Goal: Task Accomplishment & Management: Manage account settings

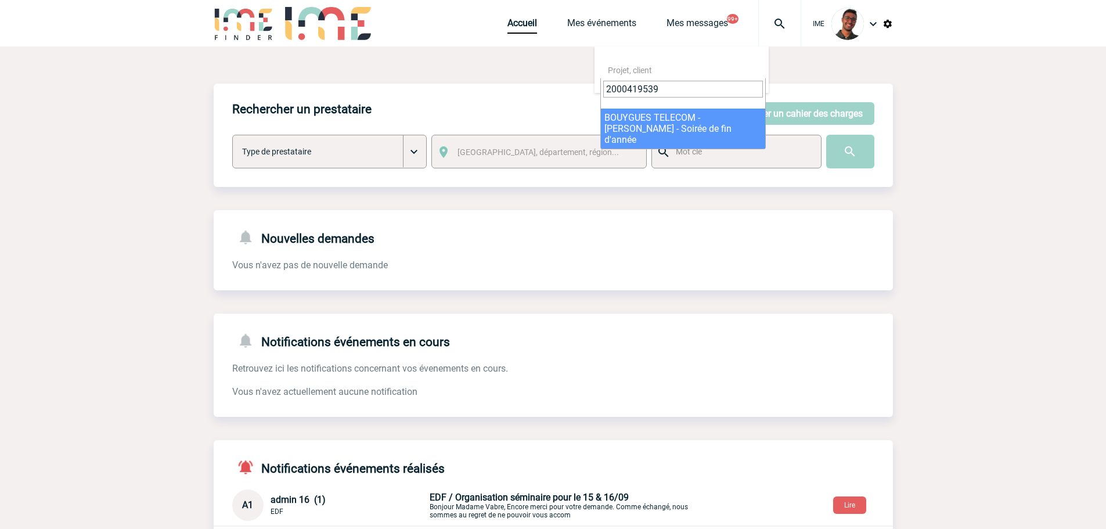
type input "2000419539"
select select "19040"
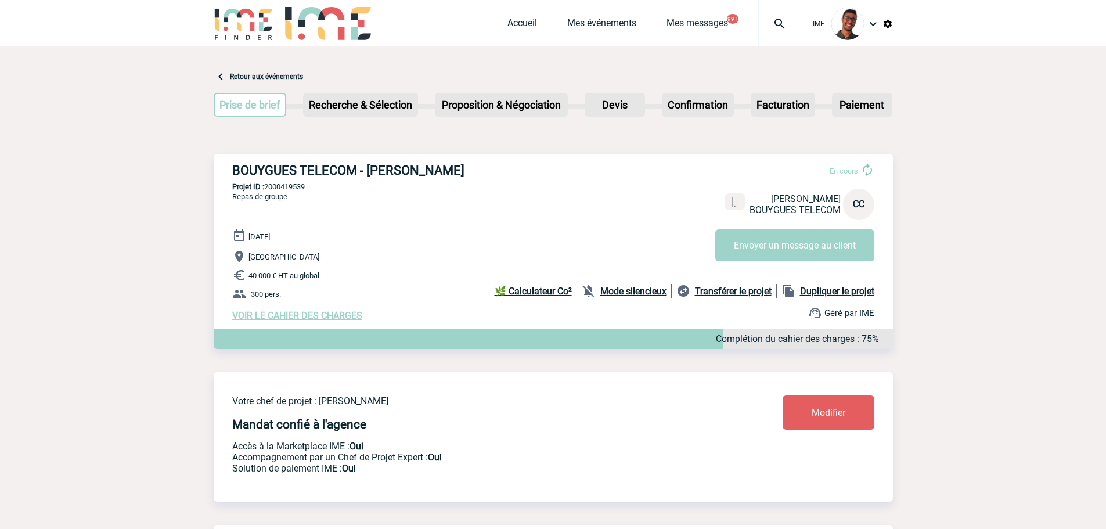
click at [281, 191] on p "Projet ID : 2000419539" at bounding box center [553, 186] width 679 height 9
copy p "2000419539"
click at [314, 171] on h3 "BOUYGUES TELECOM - Catherine CROUZET" at bounding box center [406, 170] width 348 height 15
click at [889, 24] on img at bounding box center [888, 24] width 10 height 10
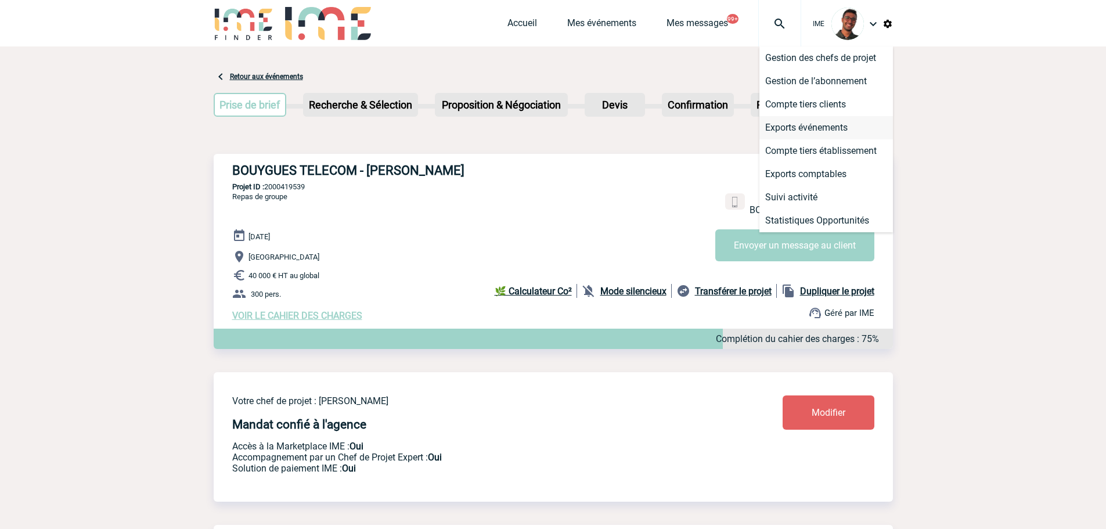
click at [831, 127] on li "Exports événements" at bounding box center [827, 127] width 134 height 23
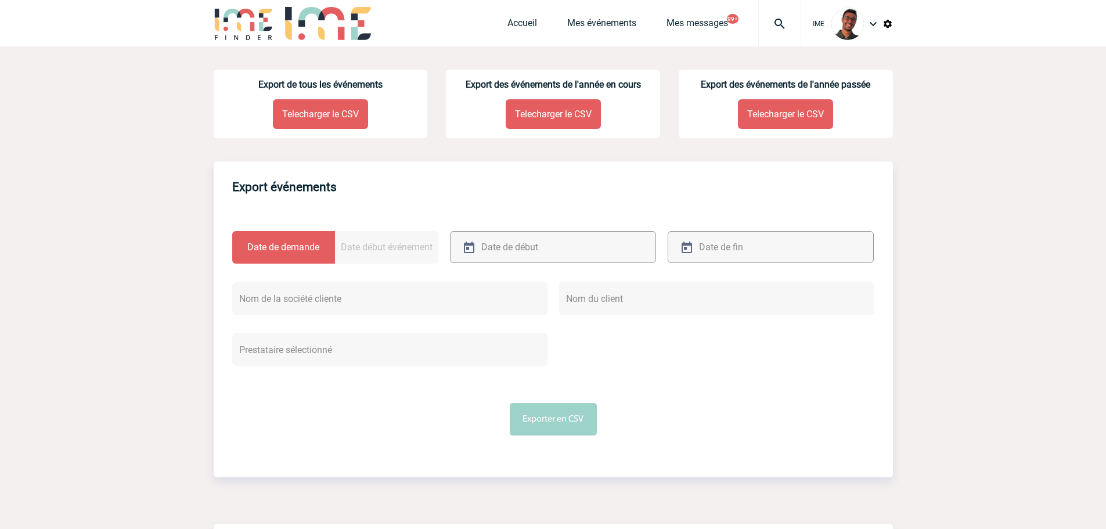
click at [587, 256] on div at bounding box center [553, 247] width 206 height 32
click at [534, 253] on input "text" at bounding box center [540, 247] width 123 height 17
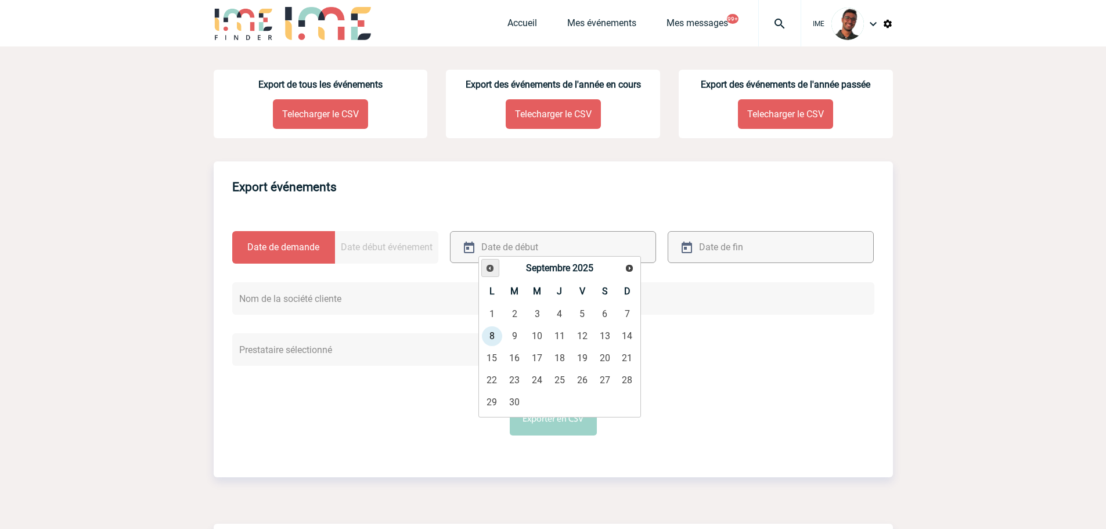
click at [494, 273] on link "Précédent" at bounding box center [490, 268] width 18 height 18
click at [495, 397] on link "25" at bounding box center [491, 402] width 21 height 21
type input "25-08-2025"
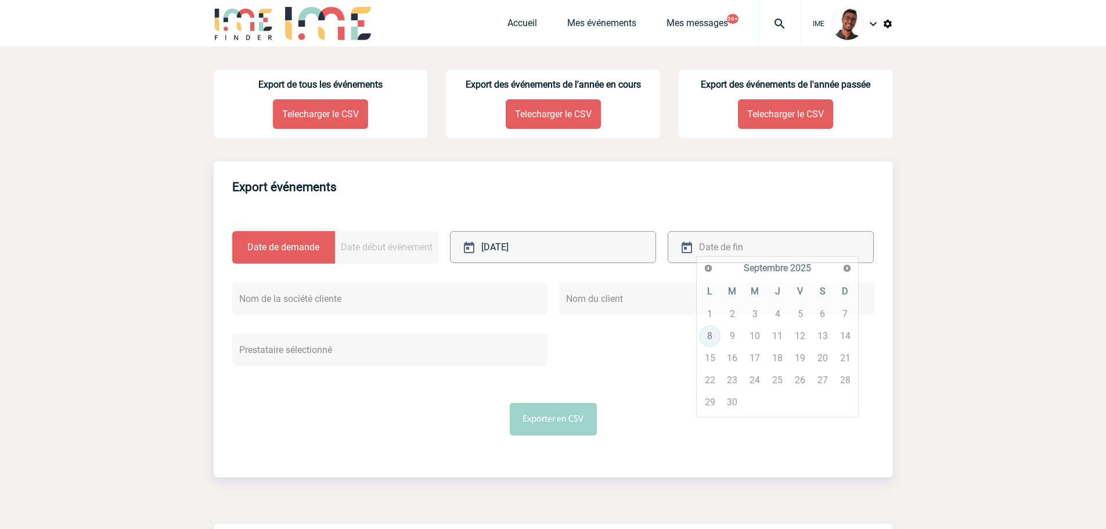
click at [707, 254] on input "text" at bounding box center [757, 247] width 123 height 17
click at [704, 332] on link "8" at bounding box center [709, 336] width 21 height 21
type input "[DATE]"
click at [566, 422] on button "Exporter en CSV" at bounding box center [553, 419] width 87 height 33
click at [584, 22] on link "Mes événements" at bounding box center [601, 25] width 69 height 16
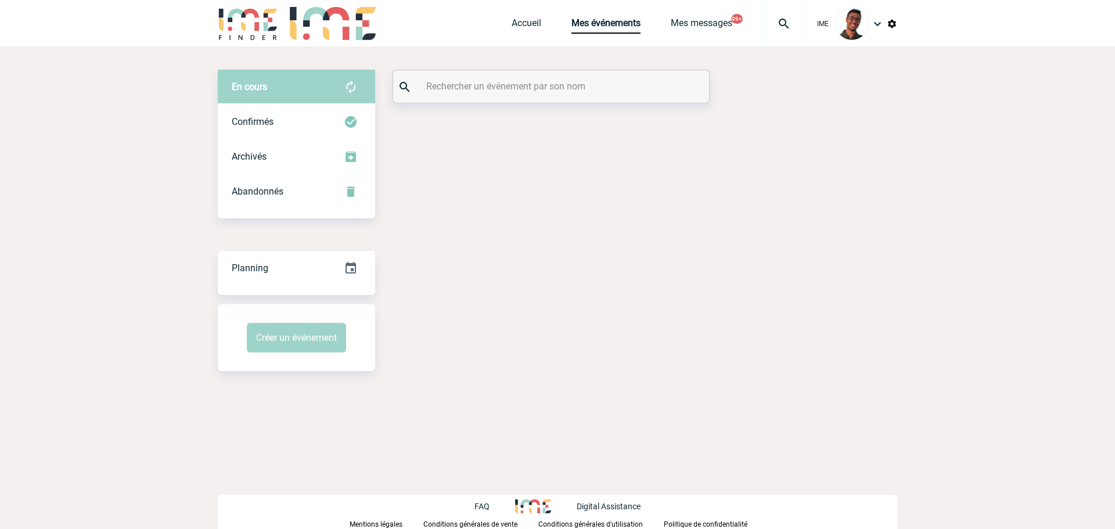
click at [516, 71] on div at bounding box center [551, 86] width 316 height 33
click at [512, 82] on input "text" at bounding box center [552, 86] width 258 height 17
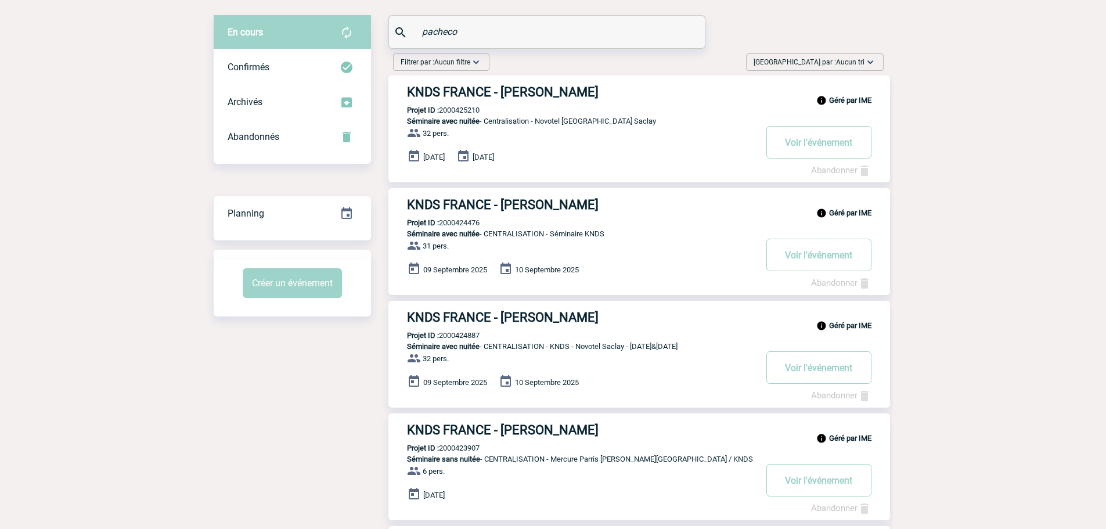
scroll to position [50, 0]
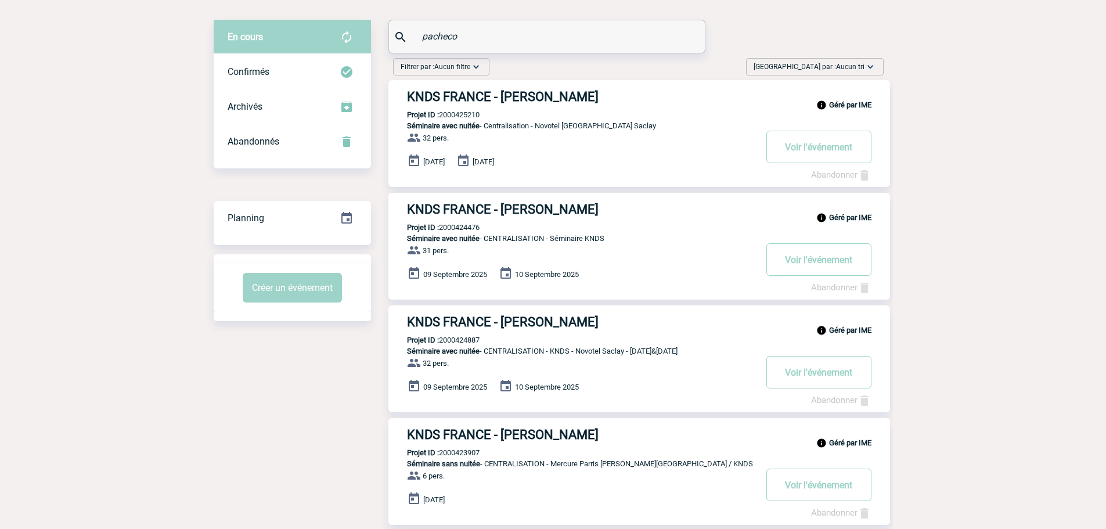
drag, startPoint x: 492, startPoint y: 37, endPoint x: 394, endPoint y: 24, distance: 99.0
click at [377, 44] on div "En cours En cours Confirmés Archivés Abandonnés En cours Confirmés Archivés Aba…" at bounding box center [553, 511] width 679 height 982
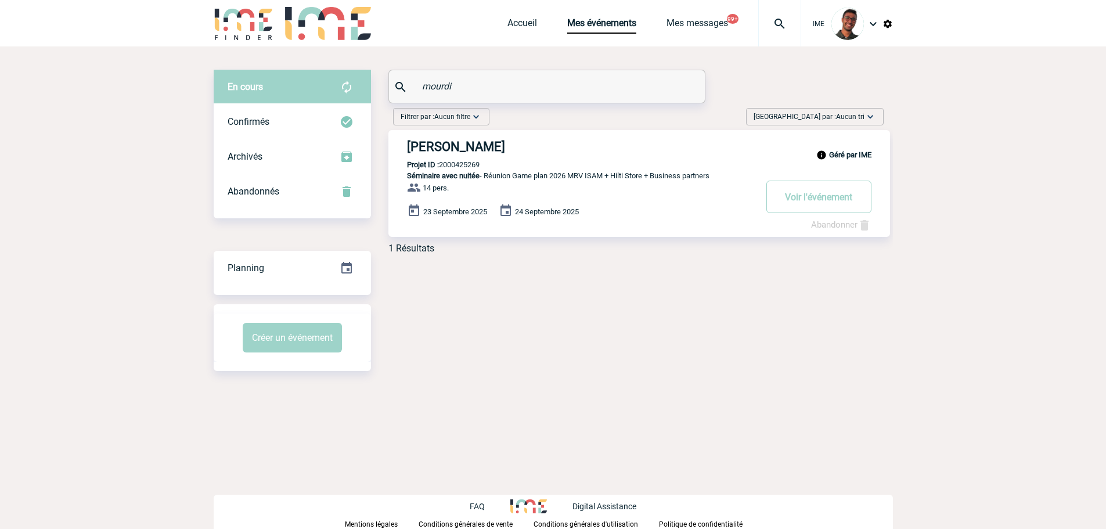
scroll to position [0, 0]
click at [341, 136] on div "Confirmés" at bounding box center [296, 122] width 157 height 35
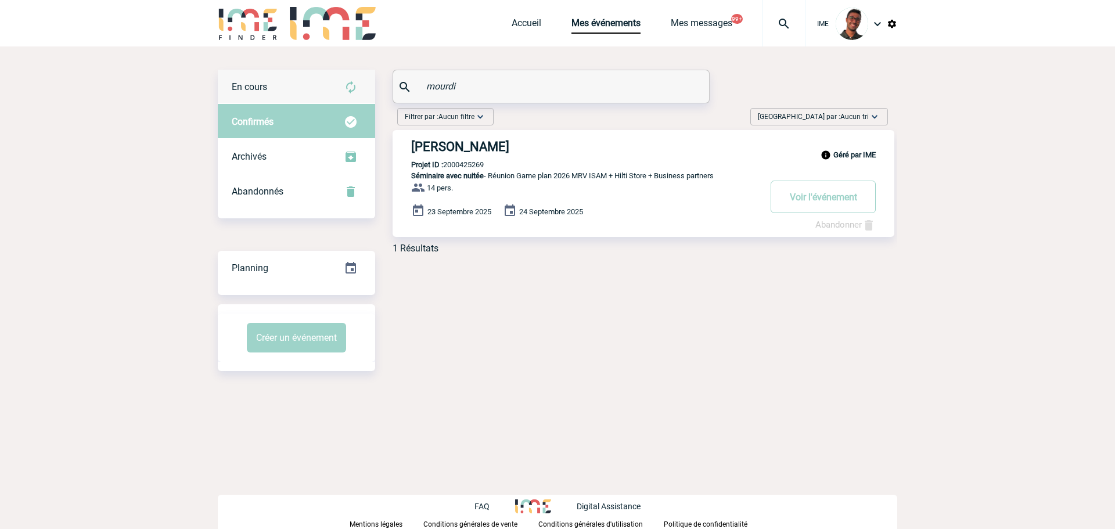
click at [348, 87] on img at bounding box center [351, 87] width 14 height 14
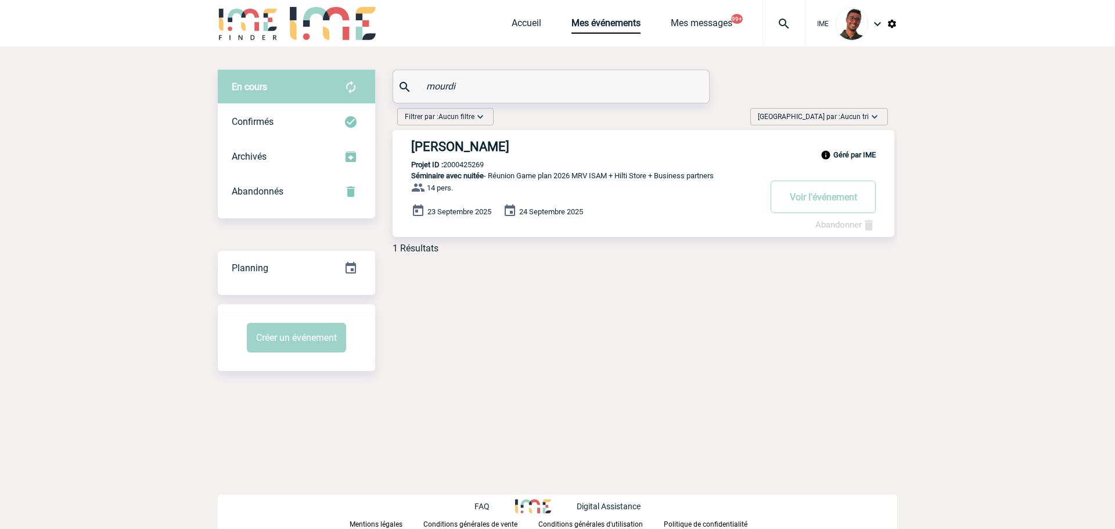
click at [478, 296] on div "En cours En cours Confirmés Archivés Abandonnés En cours Confirmés Archivés Aba…" at bounding box center [557, 220] width 679 height 348
click at [347, 128] on img at bounding box center [351, 122] width 14 height 14
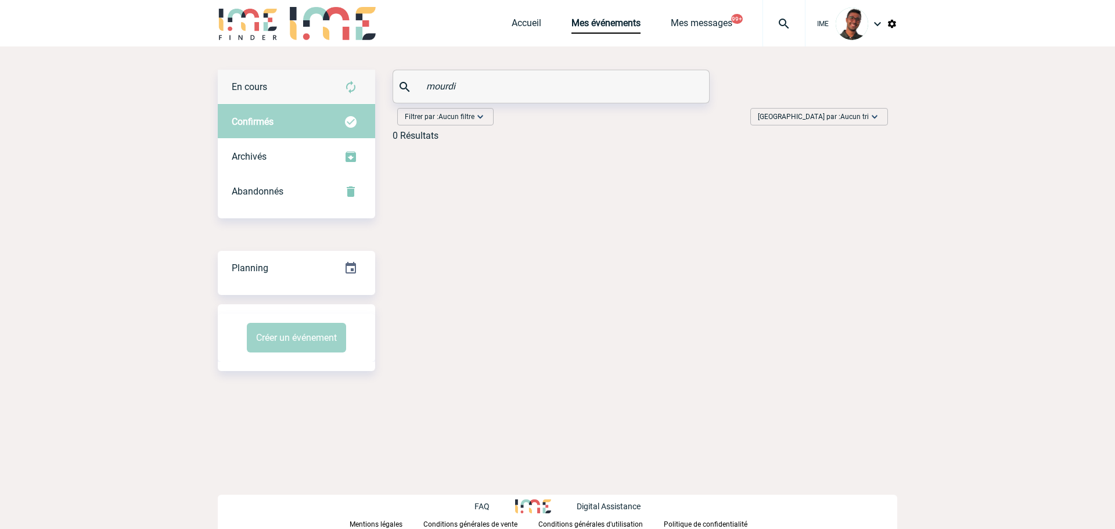
click at [349, 84] on img at bounding box center [351, 87] width 14 height 14
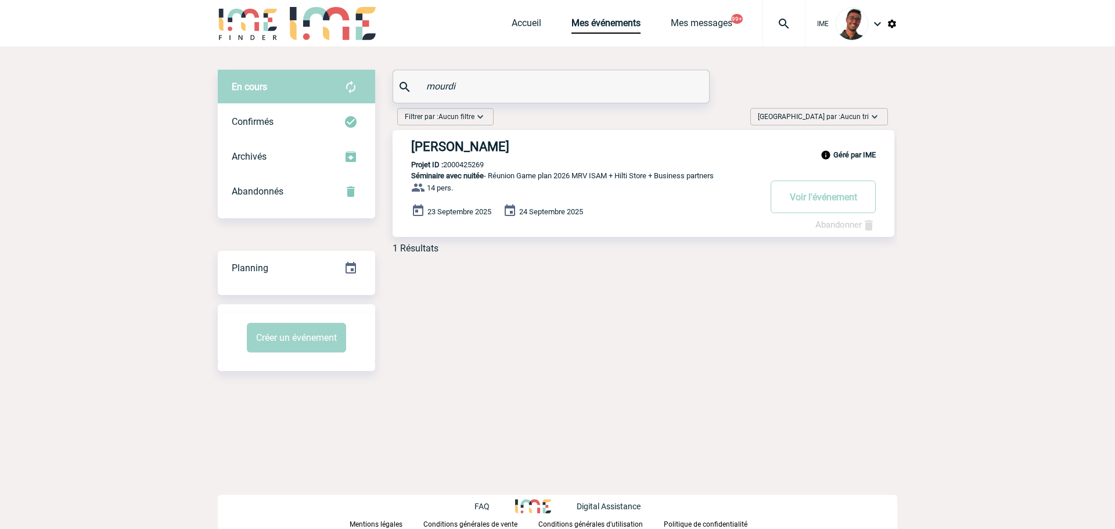
click at [434, 265] on div "En cours En cours Confirmés Archivés Abandonnés En cours Confirmés Archivés Aba…" at bounding box center [557, 220] width 679 height 348
click at [887, 19] on img at bounding box center [892, 24] width 10 height 10
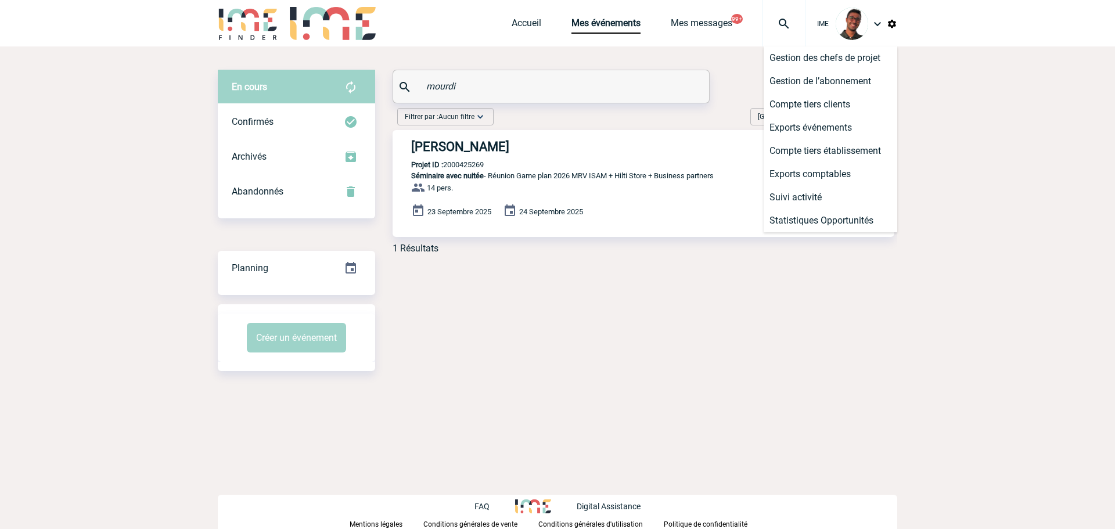
click at [477, 83] on input "mourdi" at bounding box center [552, 86] width 258 height 17
drag, startPoint x: 472, startPoint y: 82, endPoint x: 387, endPoint y: 80, distance: 84.2
click at [387, 80] on div "En cours En cours Confirmés Archivés Abandonnés En cours Confirmés Archivés Aba…" at bounding box center [557, 166] width 679 height 193
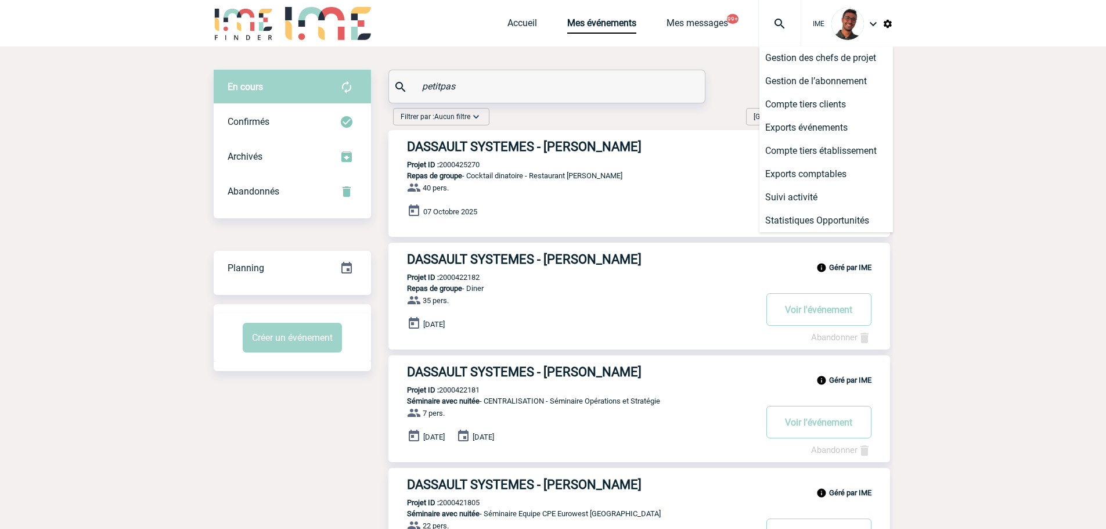
click at [890, 24] on img at bounding box center [888, 24] width 10 height 10
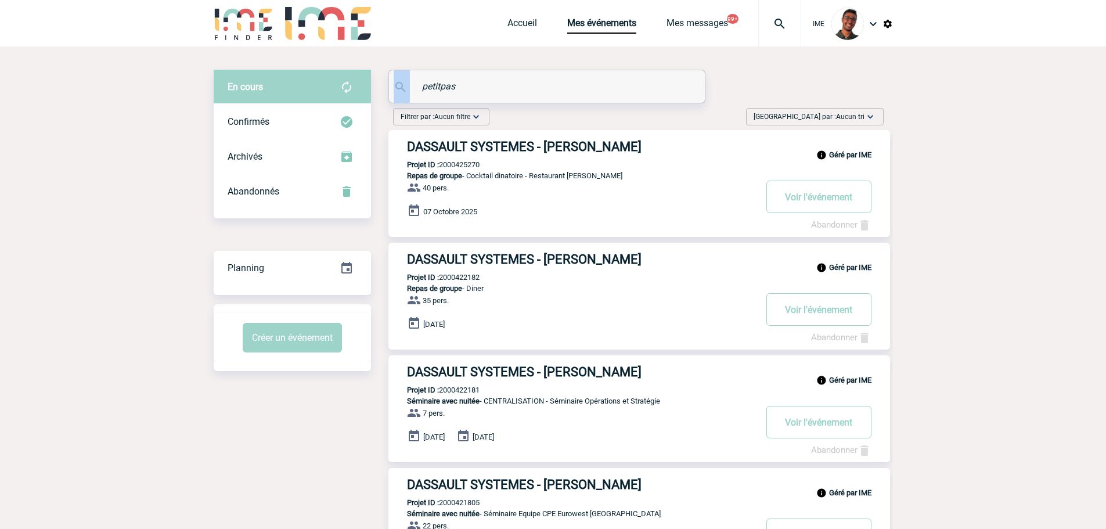
drag, startPoint x: 446, startPoint y: 89, endPoint x: 394, endPoint y: 59, distance: 60.7
click at [461, 91] on input "petitpas" at bounding box center [548, 86] width 258 height 17
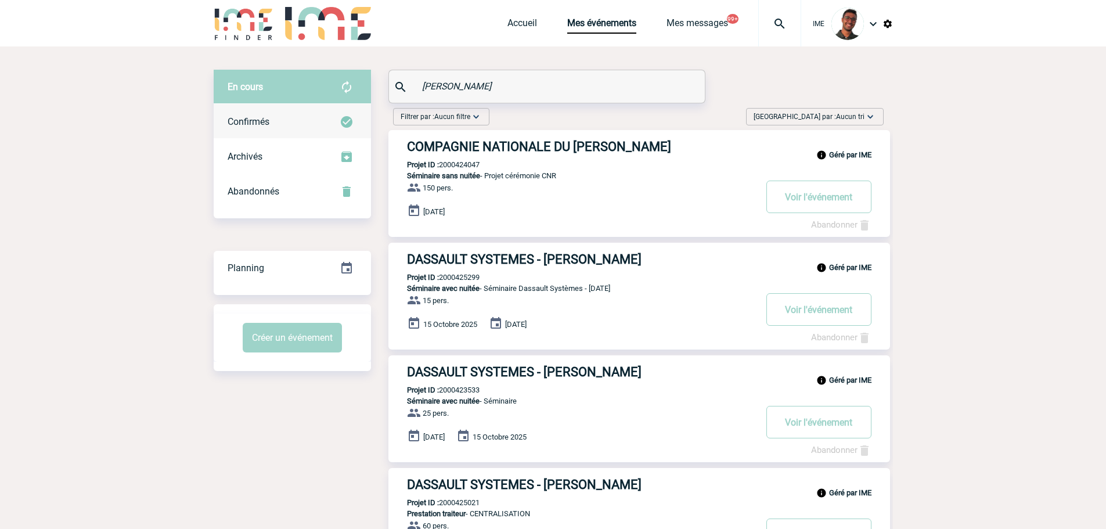
type input "vidal"
drag, startPoint x: 308, startPoint y: 131, endPoint x: 323, endPoint y: 94, distance: 40.1
click at [309, 130] on div "Confirmés" at bounding box center [292, 122] width 157 height 35
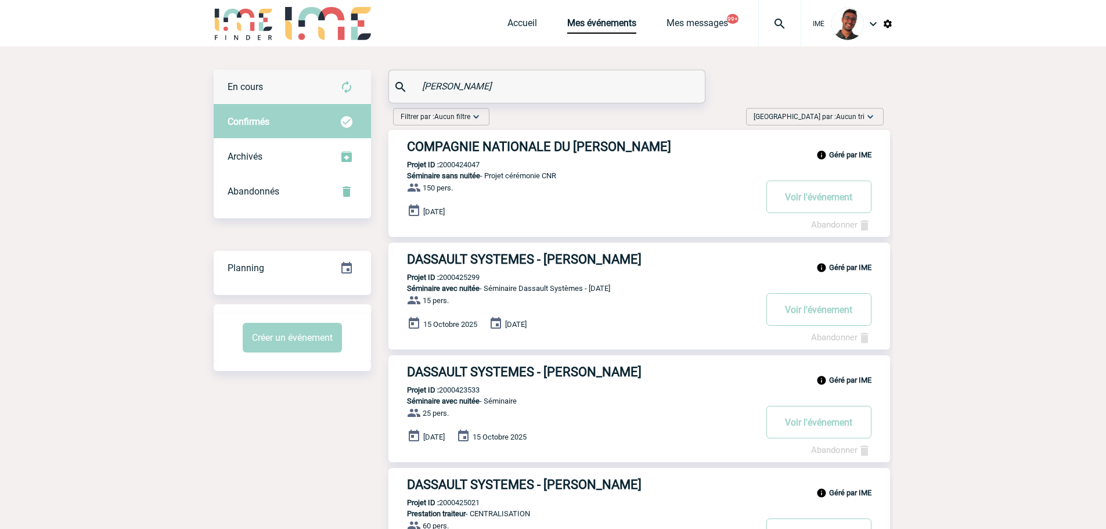
click at [325, 88] on div "En cours" at bounding box center [292, 87] width 157 height 35
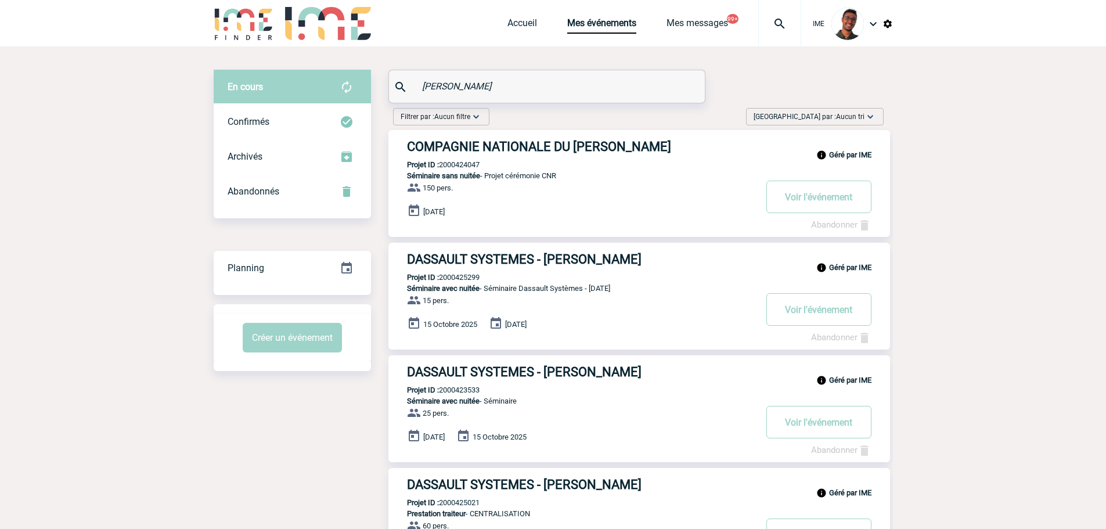
click at [792, 31] on div at bounding box center [779, 23] width 43 height 46
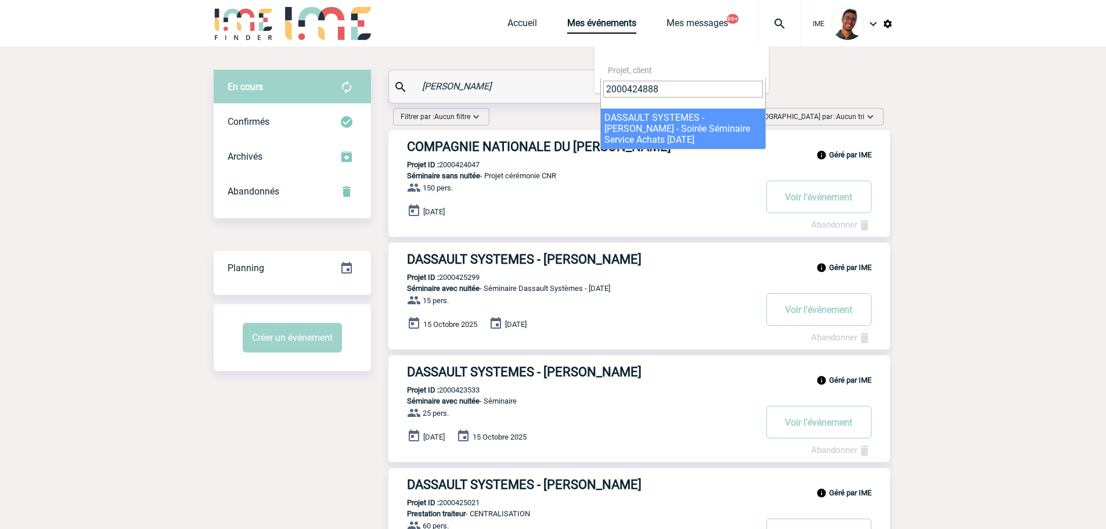
type input "2000424888"
select select "24389"
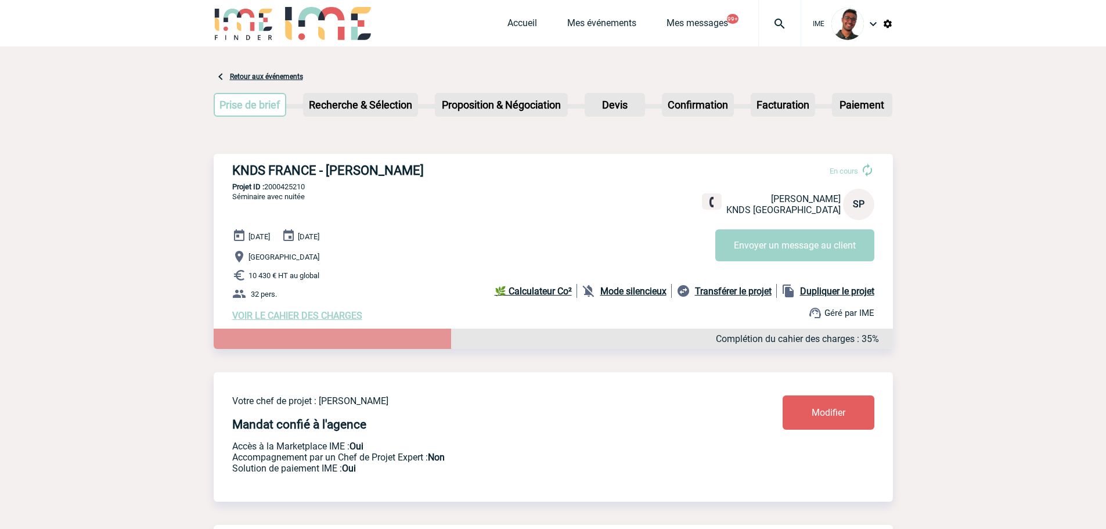
click at [282, 186] on p "Projet ID : 2000425210" at bounding box center [553, 186] width 679 height 9
copy p "2000425210"
click at [275, 190] on p "Projet ID : 2000424476" at bounding box center [553, 186] width 679 height 9
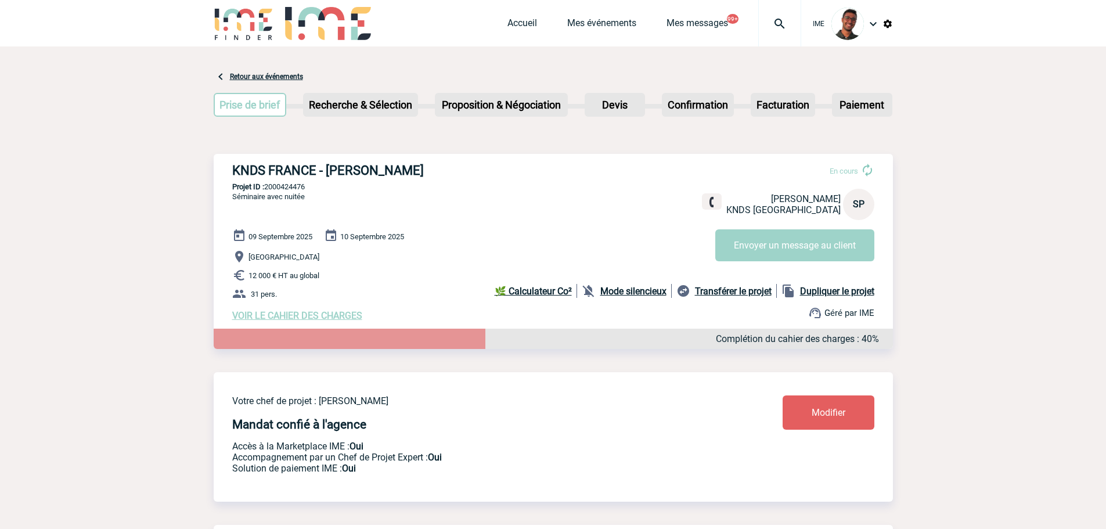
copy p "2000424476"
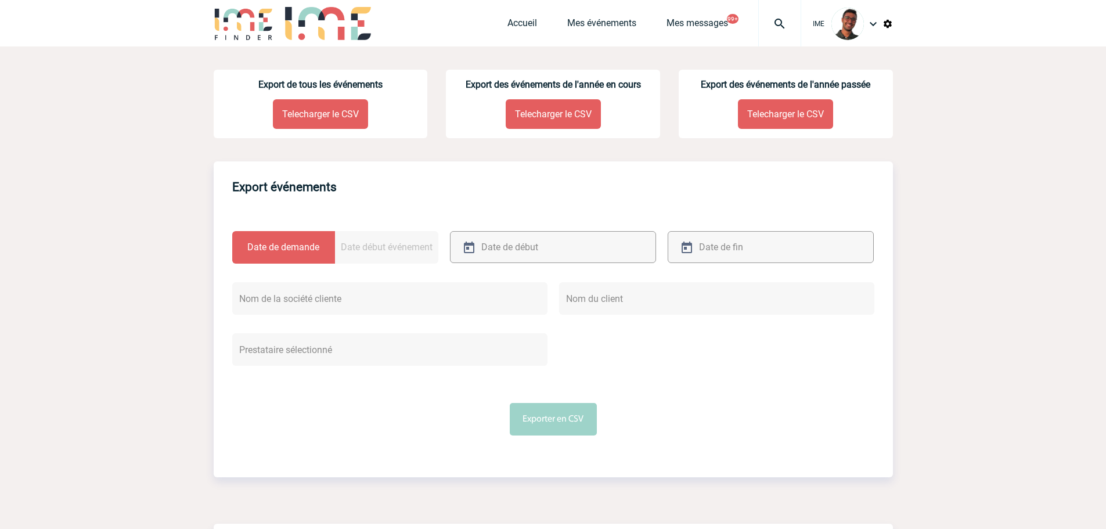
drag, startPoint x: 480, startPoint y: 221, endPoint x: 493, endPoint y: 236, distance: 19.8
click at [483, 221] on div "Date de demande Date début événement" at bounding box center [553, 333] width 679 height 251
drag, startPoint x: 493, startPoint y: 236, endPoint x: 498, endPoint y: 247, distance: 11.7
click at [495, 237] on div at bounding box center [553, 247] width 206 height 32
click at [504, 245] on input "text" at bounding box center [540, 247] width 123 height 17
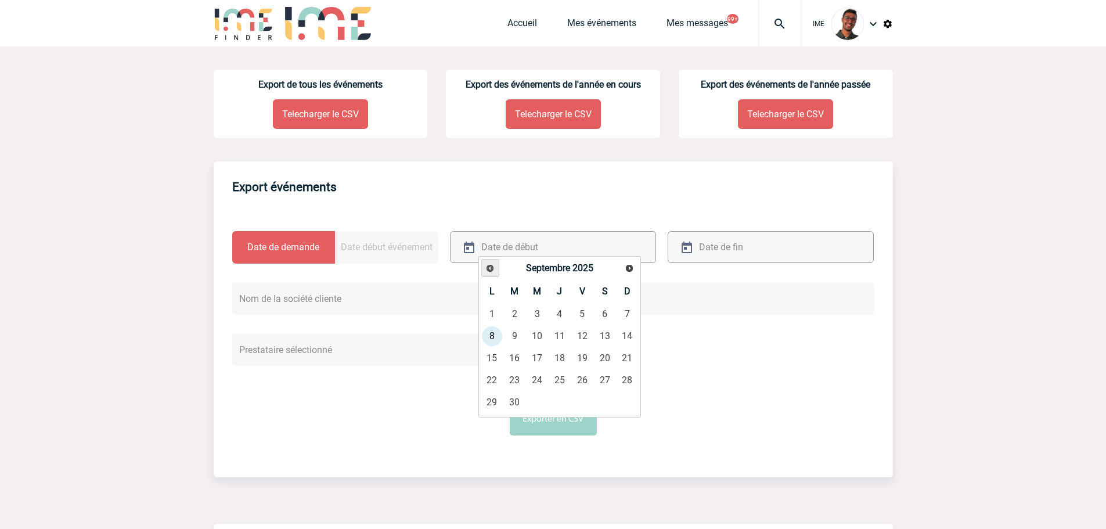
click at [494, 275] on link "Précédent" at bounding box center [490, 268] width 18 height 18
drag, startPoint x: 494, startPoint y: 407, endPoint x: 513, endPoint y: 381, distance: 31.9
click at [495, 405] on link "25" at bounding box center [491, 402] width 21 height 21
type input "[DATE]"
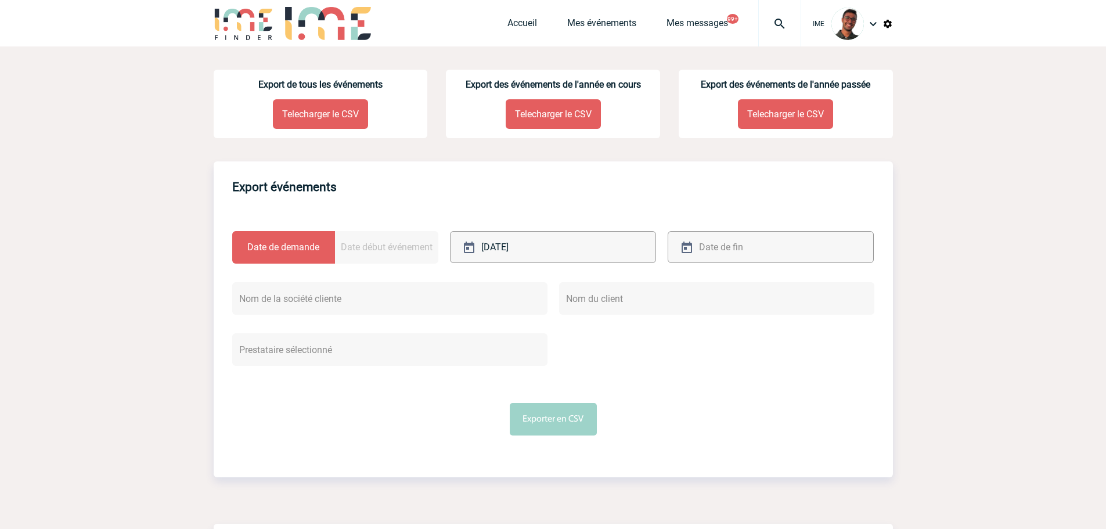
click at [742, 242] on input "text" at bounding box center [757, 247] width 123 height 17
click at [711, 335] on link "8" at bounding box center [709, 336] width 21 height 21
type input "08-09-2025"
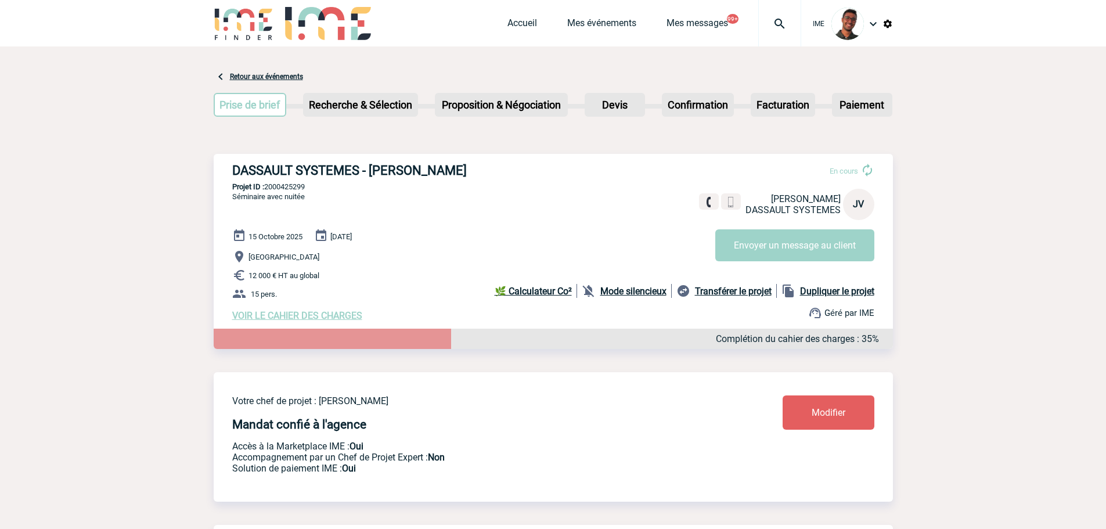
click at [286, 191] on p "Projet ID : 2000425299" at bounding box center [553, 186] width 679 height 9
copy p "2000425299"
click at [408, 195] on div "DASSAULT SYSTEMES - Julie VIDAL En cours Julie VIDAL DASSAULT SYSTEMES JV Envoy…" at bounding box center [553, 242] width 679 height 177
click at [270, 182] on div "DASSAULT SYSTEMES - Julie VIDAL En cours Julie VIDAL DASSAULT SYSTEMES JV Envoy…" at bounding box center [553, 242] width 679 height 177
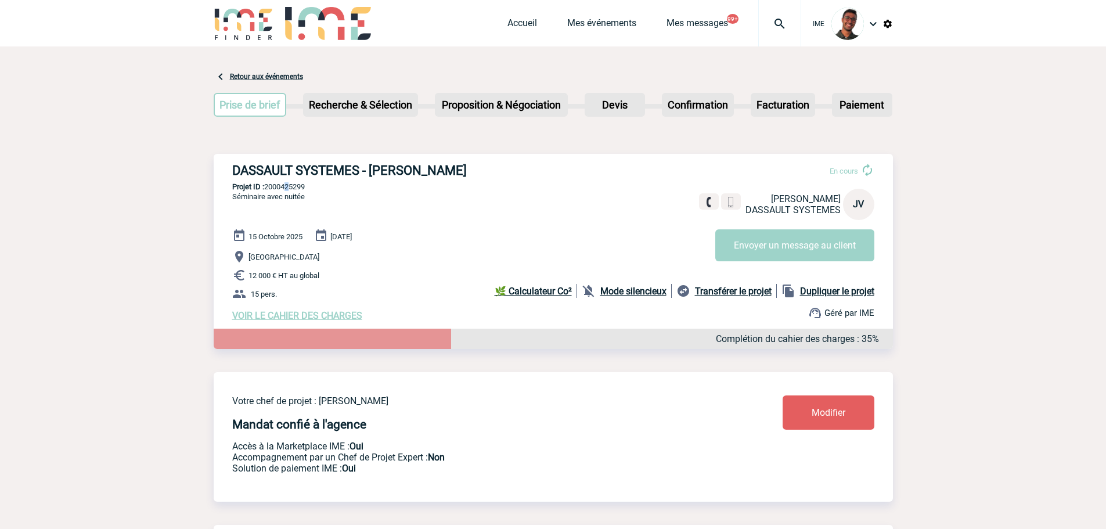
click at [286, 189] on p "Projet ID : 2000425299" at bounding box center [553, 186] width 679 height 9
copy p "4"
click at [285, 191] on p "Projet ID : 2000425299" at bounding box center [553, 186] width 679 height 9
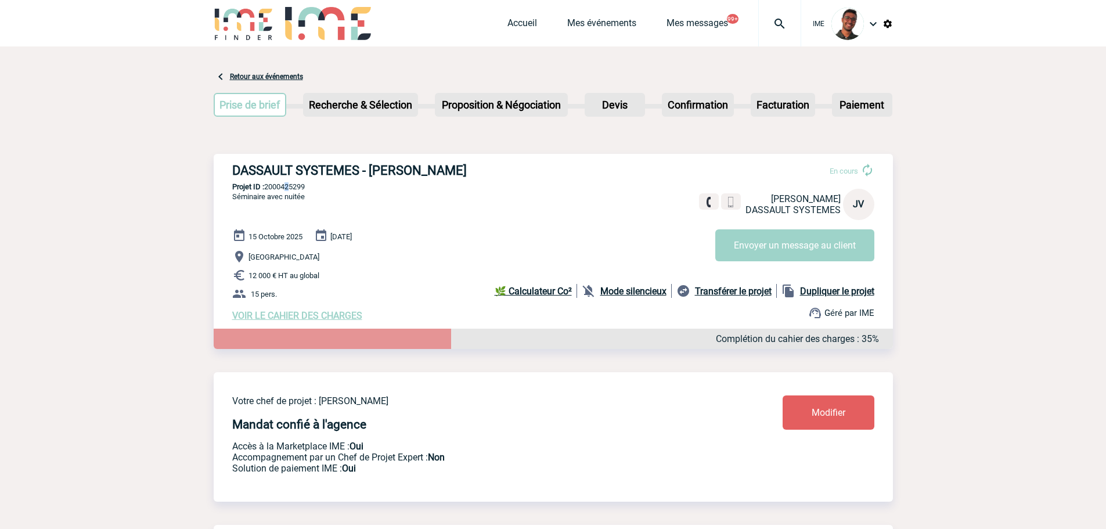
click at [283, 190] on p "Projet ID : 2000425299" at bounding box center [553, 186] width 679 height 9
